Goal: Task Accomplishment & Management: Use online tool/utility

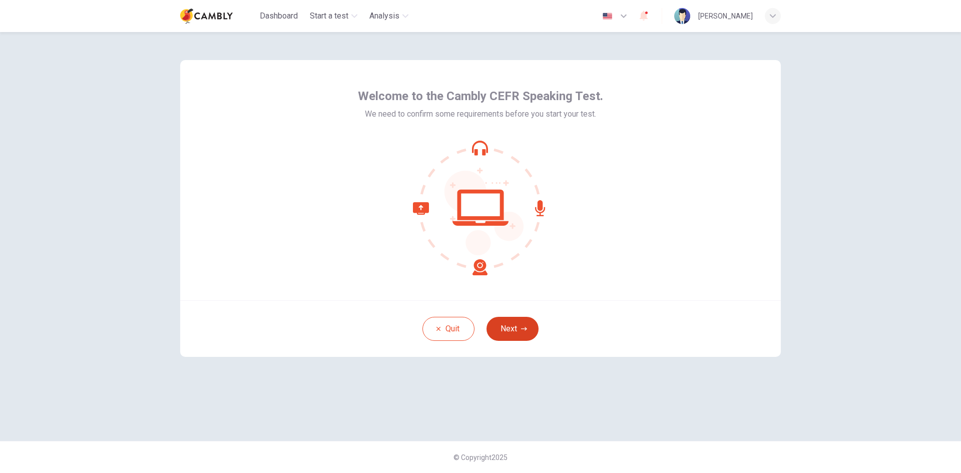
click at [515, 320] on button "Next" at bounding box center [513, 329] width 52 height 24
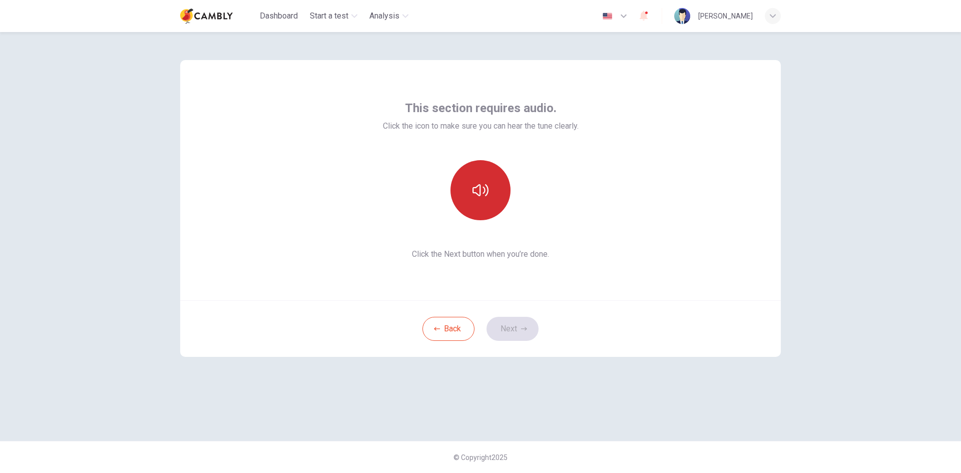
click at [497, 188] on button "button" at bounding box center [481, 190] width 60 height 60
click at [515, 332] on button "Next" at bounding box center [513, 329] width 52 height 24
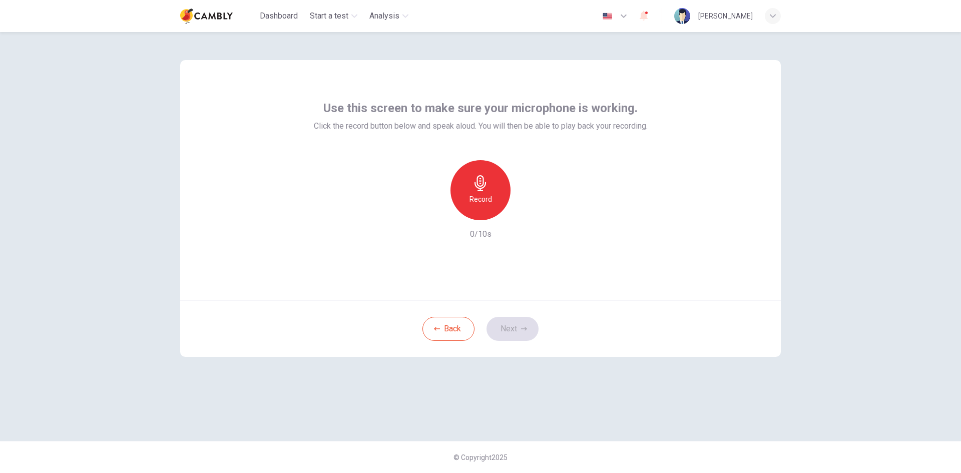
click at [483, 190] on icon "button" at bounding box center [481, 183] width 16 height 16
click at [530, 213] on icon "button" at bounding box center [527, 212] width 10 height 10
click at [525, 219] on div "button" at bounding box center [527, 212] width 16 height 16
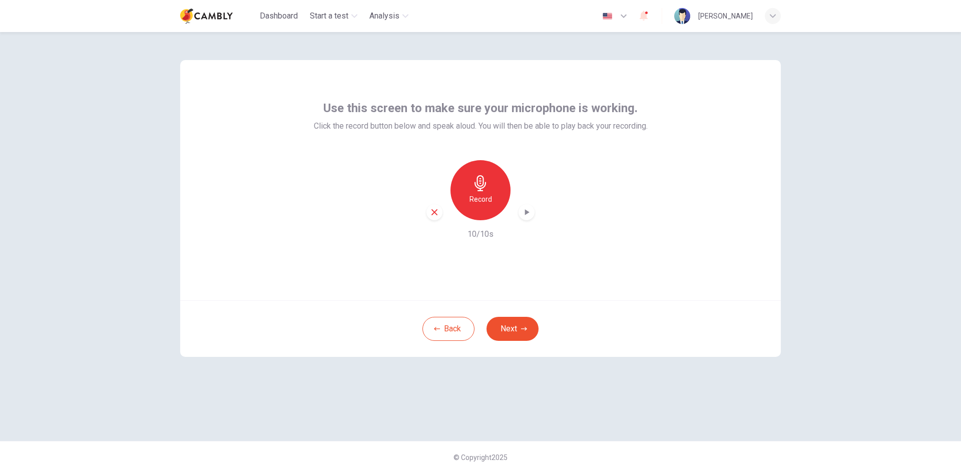
click at [525, 219] on div "button" at bounding box center [527, 212] width 16 height 16
click at [484, 209] on div "Record" at bounding box center [481, 190] width 60 height 60
click at [526, 215] on icon "button" at bounding box center [527, 212] width 10 height 10
click at [486, 207] on div "Record" at bounding box center [481, 190] width 60 height 60
click at [518, 321] on button "Next" at bounding box center [513, 329] width 52 height 24
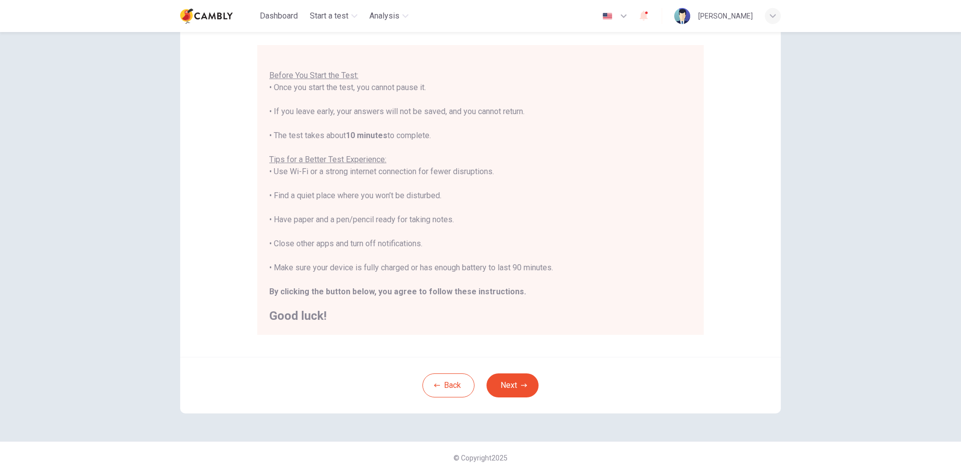
scroll to position [84, 0]
click at [512, 379] on button "Next" at bounding box center [513, 385] width 52 height 24
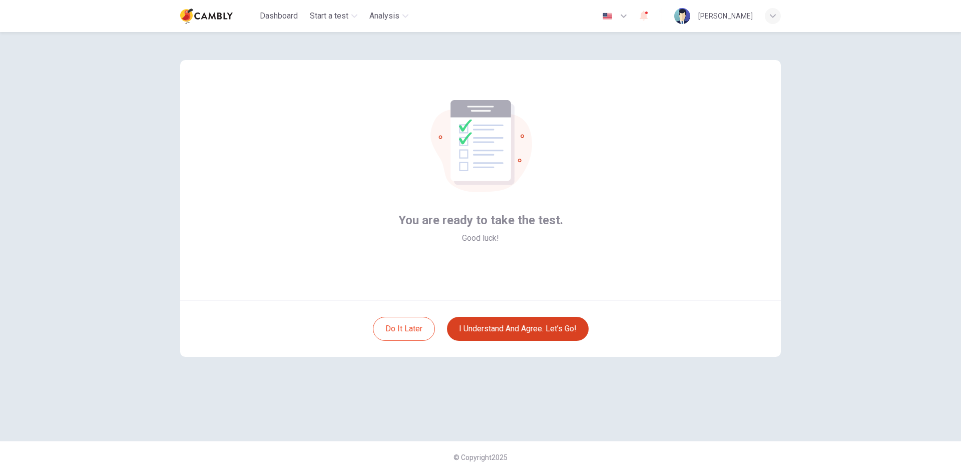
scroll to position [0, 0]
click at [513, 327] on button "I understand and agree. Let’s go!" at bounding box center [518, 329] width 142 height 24
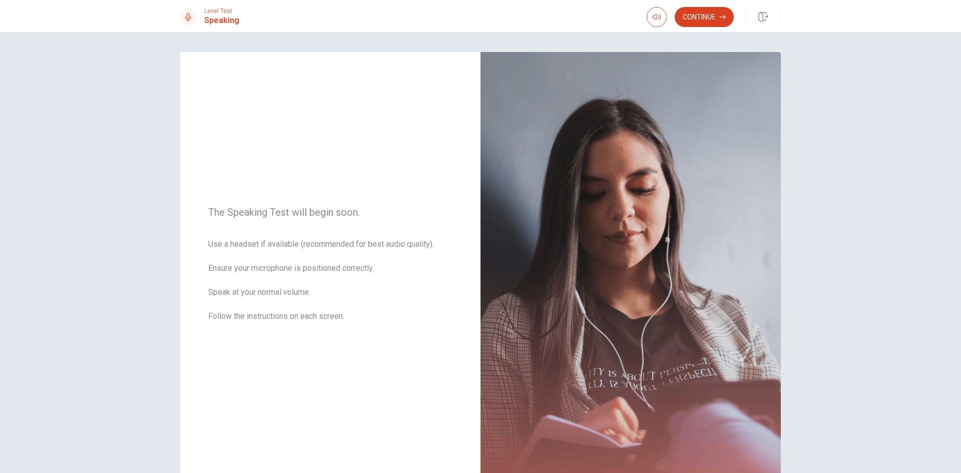
click at [701, 11] on button "Continue" at bounding box center [704, 17] width 59 height 20
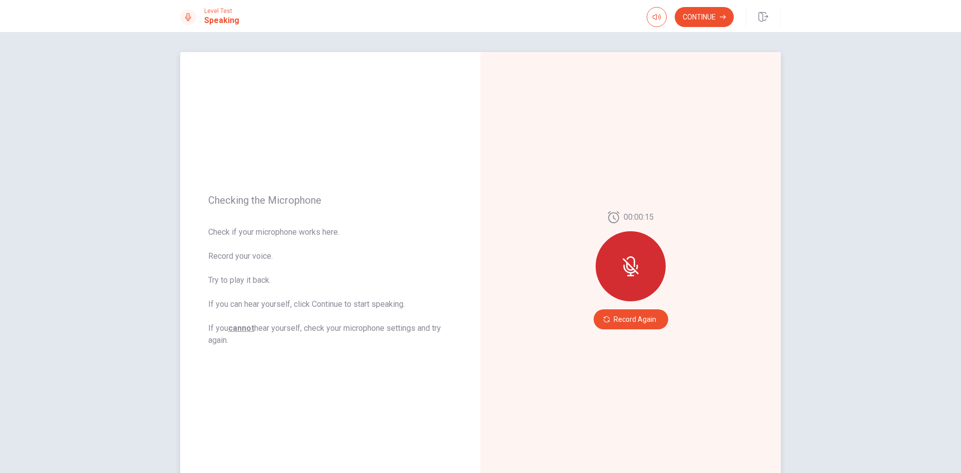
click at [636, 275] on icon at bounding box center [631, 266] width 20 height 20
click at [633, 314] on button "Record Again" at bounding box center [631, 319] width 75 height 20
click at [239, 329] on u "cannot" at bounding box center [241, 328] width 26 height 10
click at [632, 276] on icon at bounding box center [631, 266] width 20 height 20
click at [631, 318] on button "Record Again" at bounding box center [631, 319] width 75 height 20
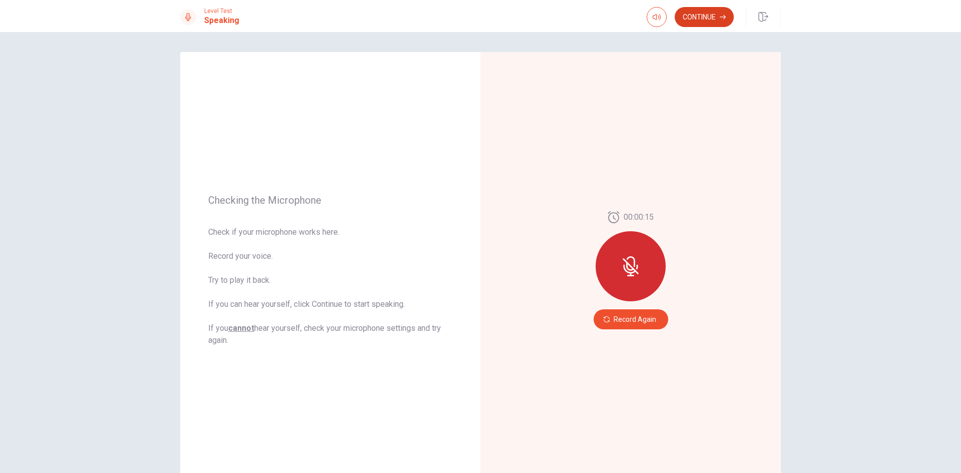
click at [708, 14] on button "Continue" at bounding box center [704, 17] width 59 height 20
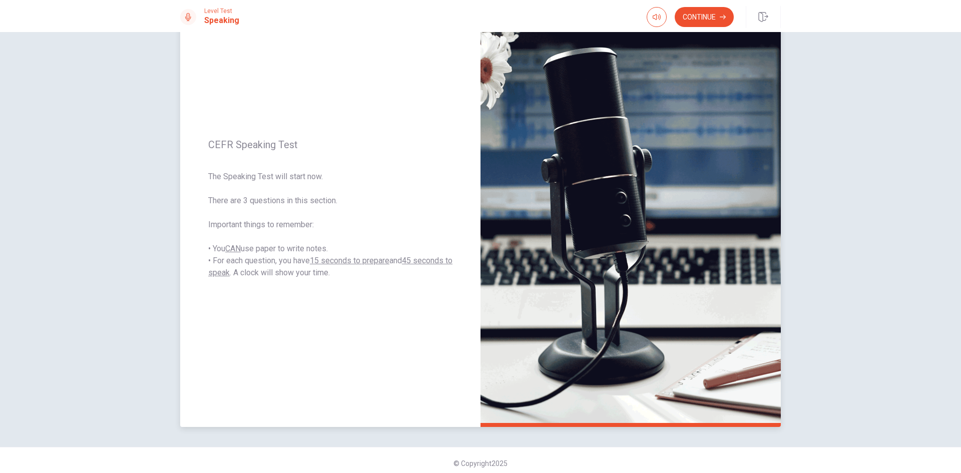
scroll to position [68, 0]
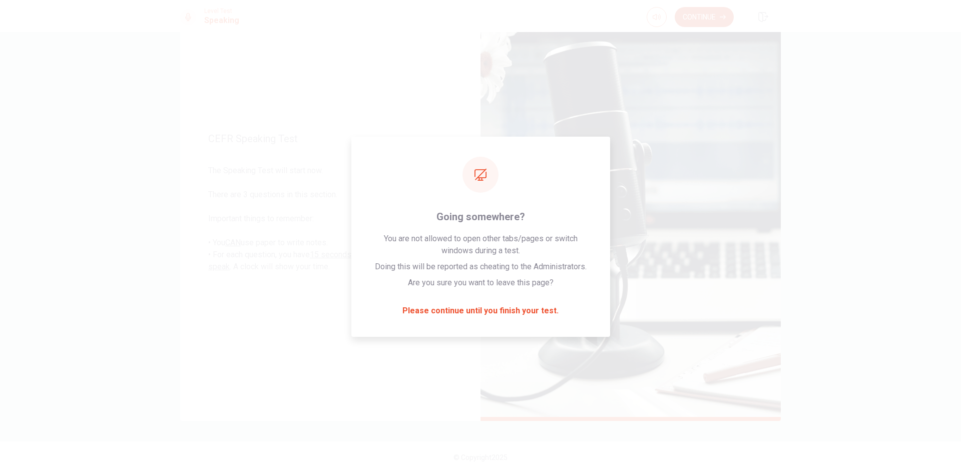
click at [713, 10] on button "Continue" at bounding box center [704, 17] width 59 height 20
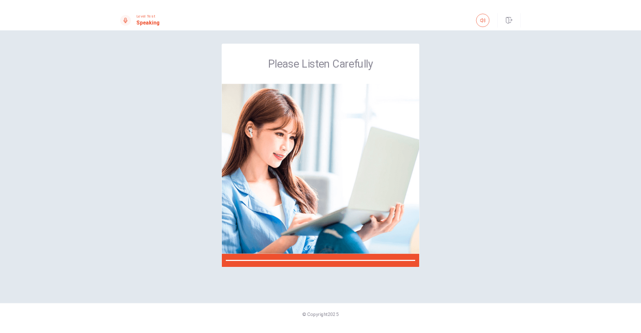
scroll to position [0, 0]
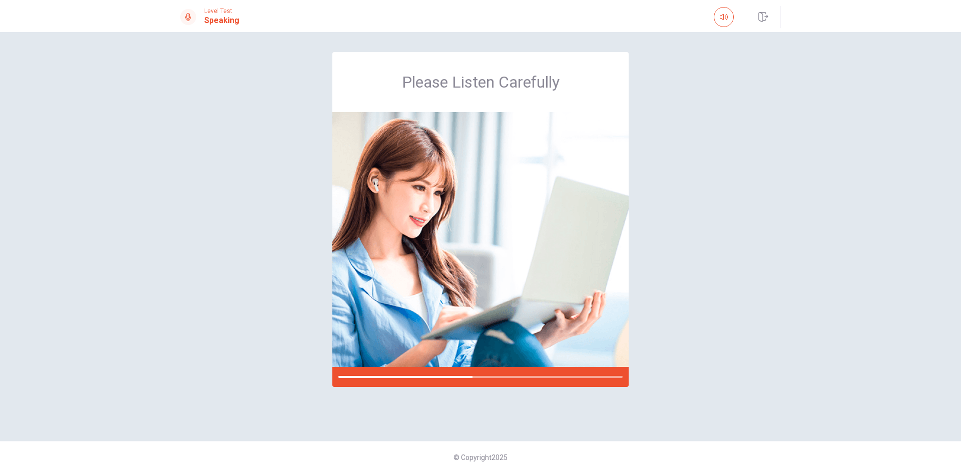
click at [706, 311] on div "Please Listen Carefully" at bounding box center [480, 236] width 633 height 369
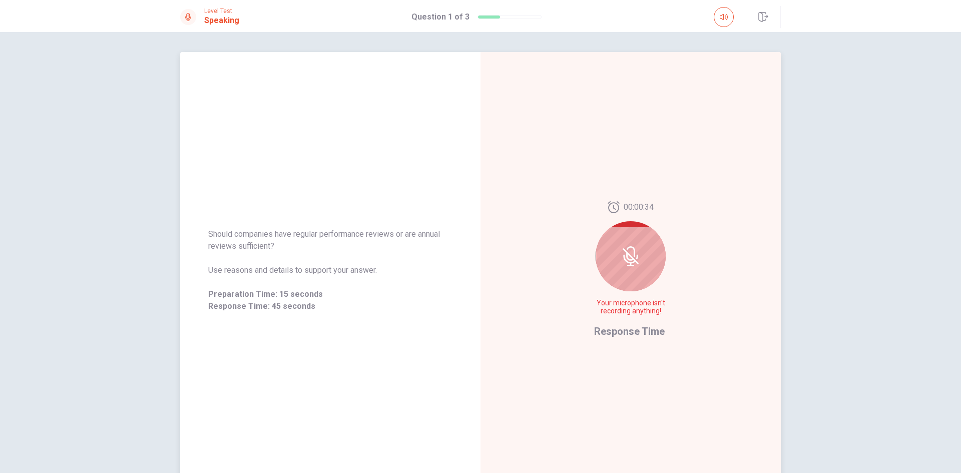
click at [624, 260] on icon at bounding box center [631, 256] width 20 height 20
click at [628, 262] on icon at bounding box center [631, 256] width 20 height 20
click at [727, 21] on button "button" at bounding box center [724, 17] width 20 height 20
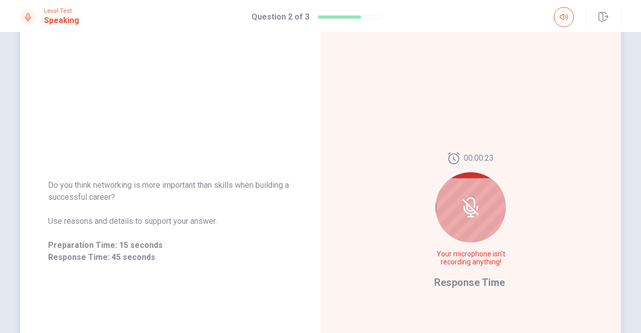
scroll to position [50, 0]
click at [29, 14] on icon at bounding box center [28, 17] width 8 height 8
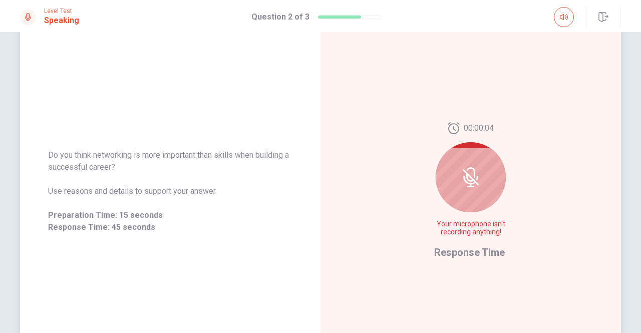
scroll to position [100, 0]
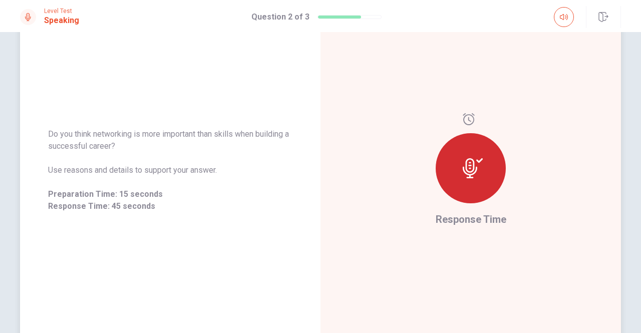
click at [468, 129] on div at bounding box center [470, 162] width 70 height 98
click at [468, 118] on icon at bounding box center [469, 118] width 12 height 12
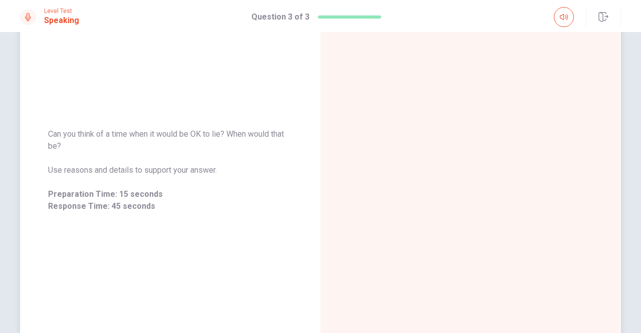
click at [339, 292] on div at bounding box center [470, 170] width 300 height 436
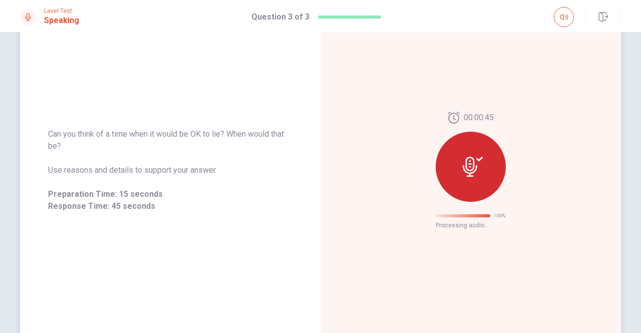
scroll to position [31, 0]
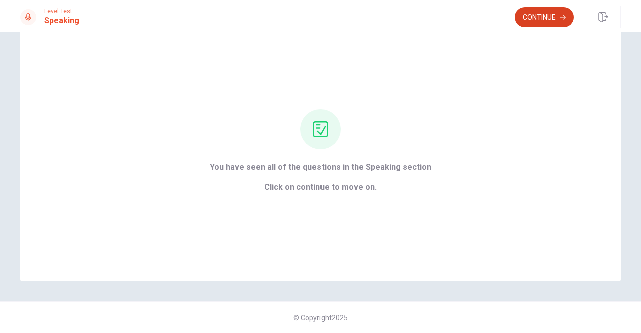
click at [539, 18] on button "Continue" at bounding box center [544, 17] width 59 height 20
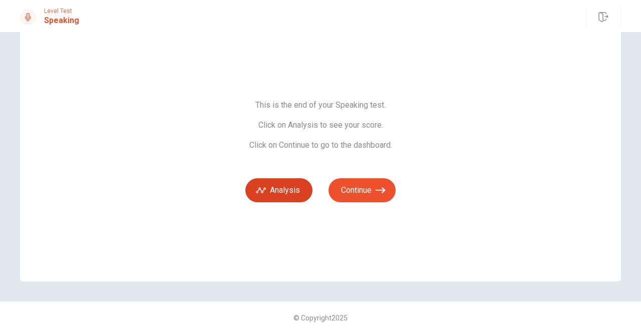
click at [294, 189] on button "Analysis" at bounding box center [278, 190] width 67 height 24
